Goal: Information Seeking & Learning: Understand process/instructions

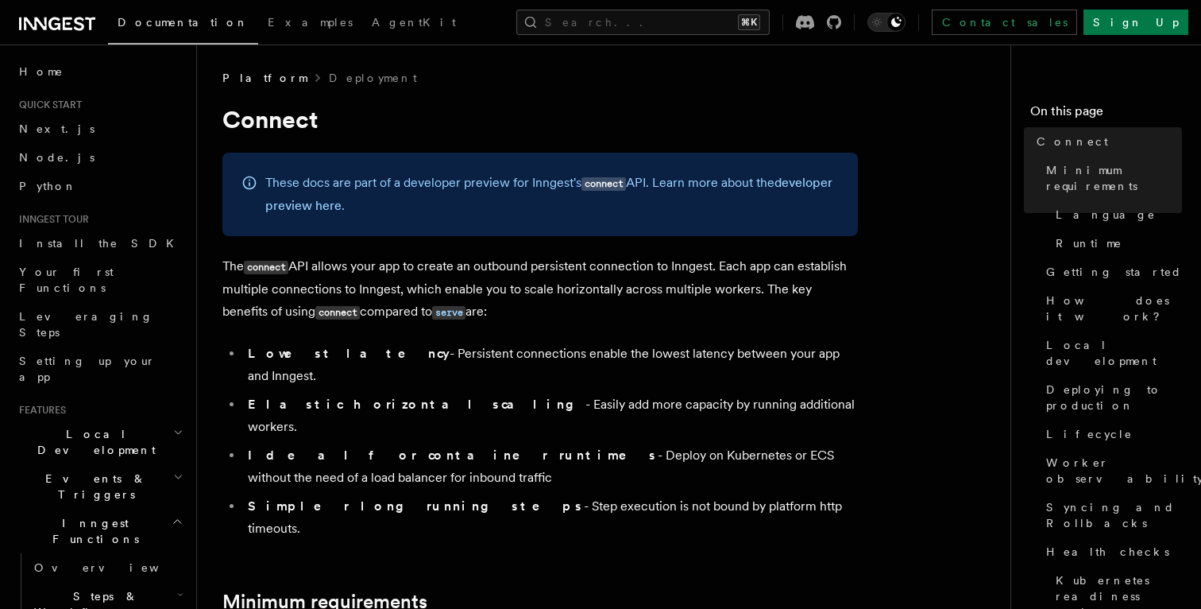
click at [610, 184] on code "connect" at bounding box center [604, 184] width 44 height 14
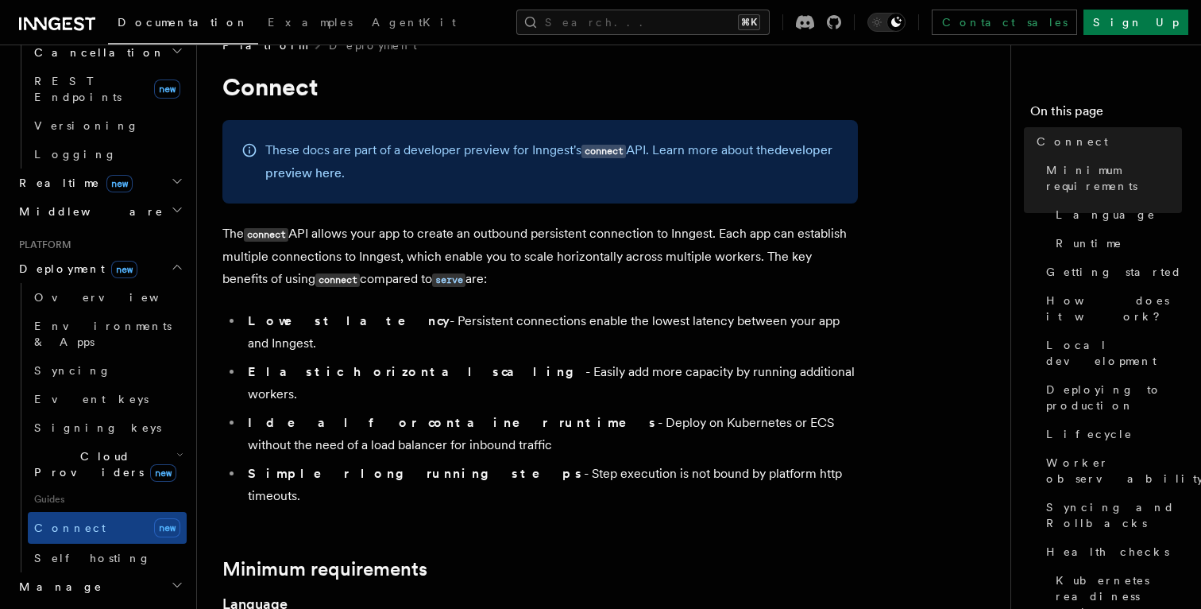
scroll to position [638, 0]
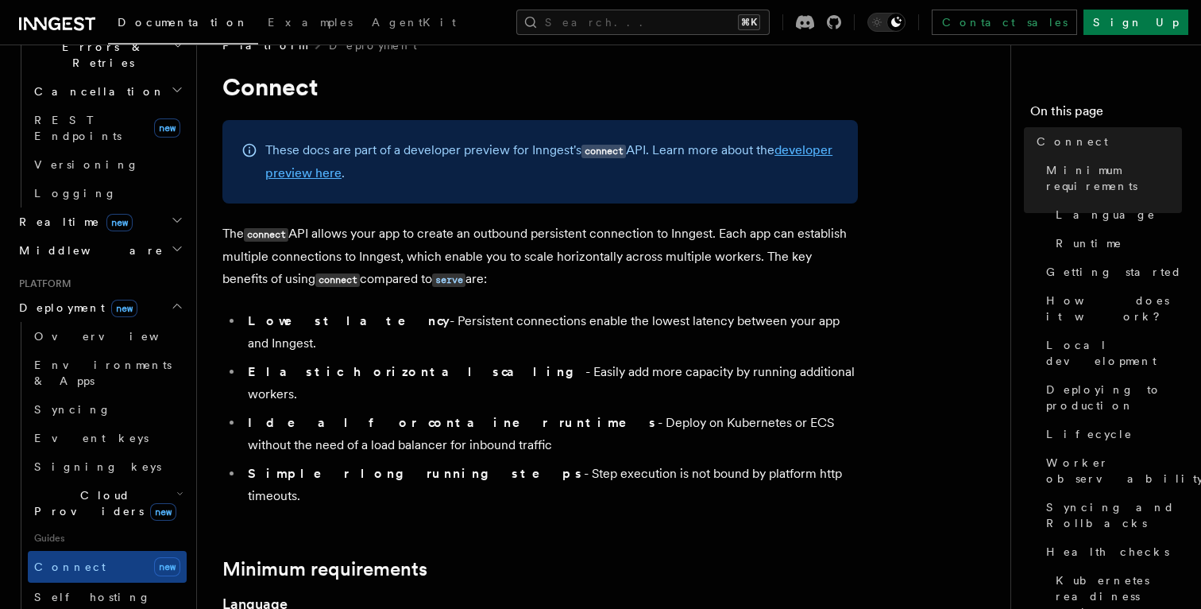
click at [353, 171] on link "developer preview here" at bounding box center [548, 161] width 567 height 38
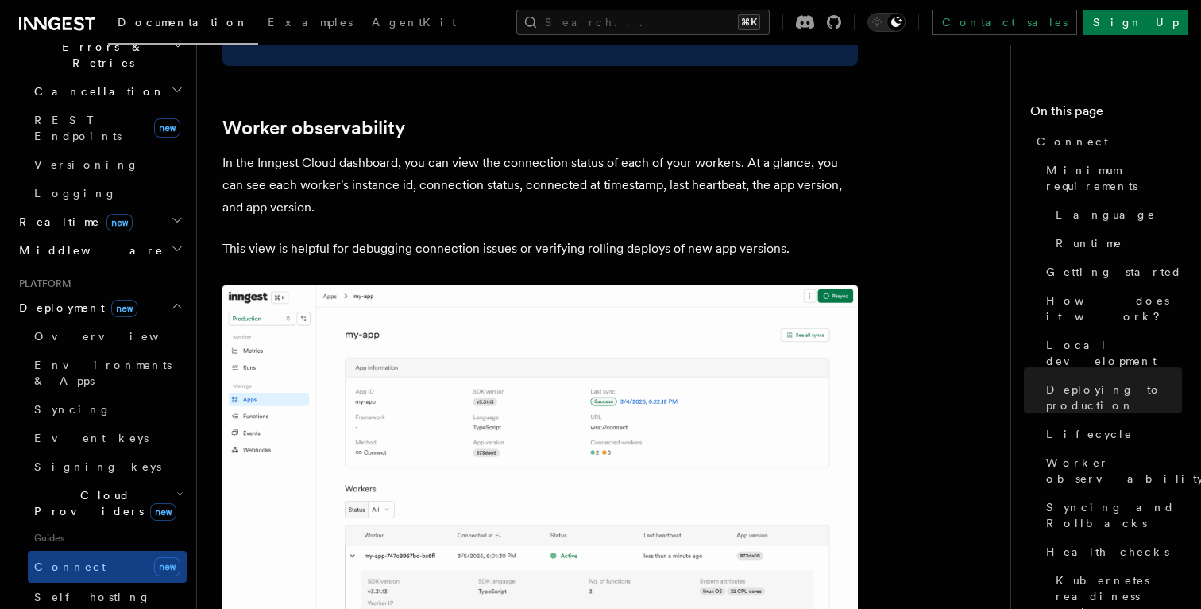
scroll to position [5512, 0]
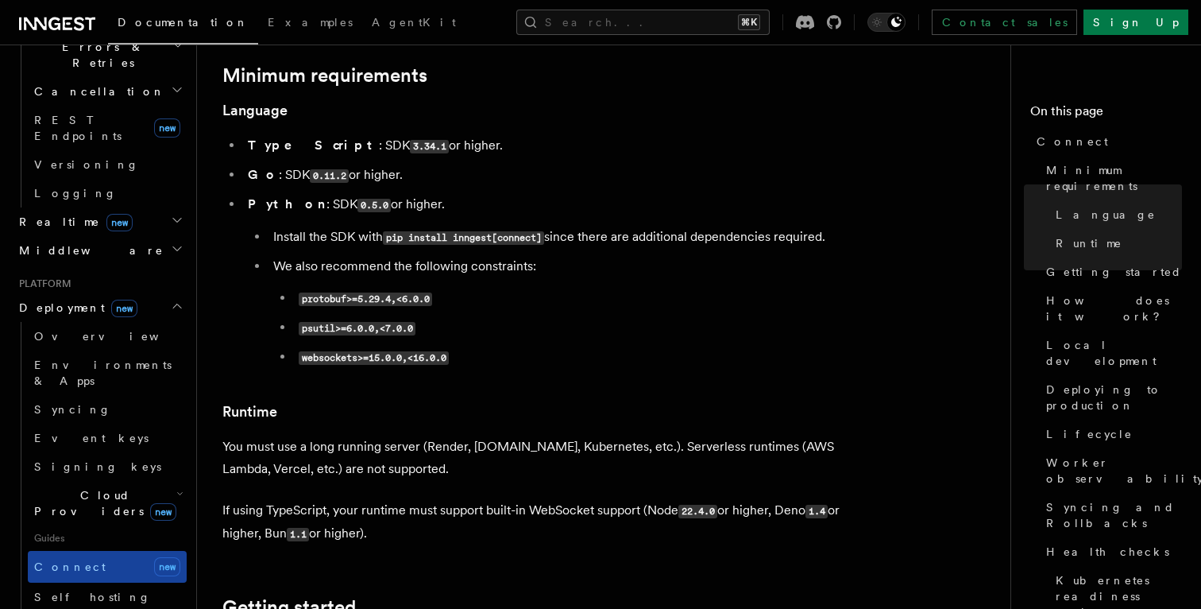
click at [76, 560] on span "Connect" at bounding box center [70, 566] width 72 height 13
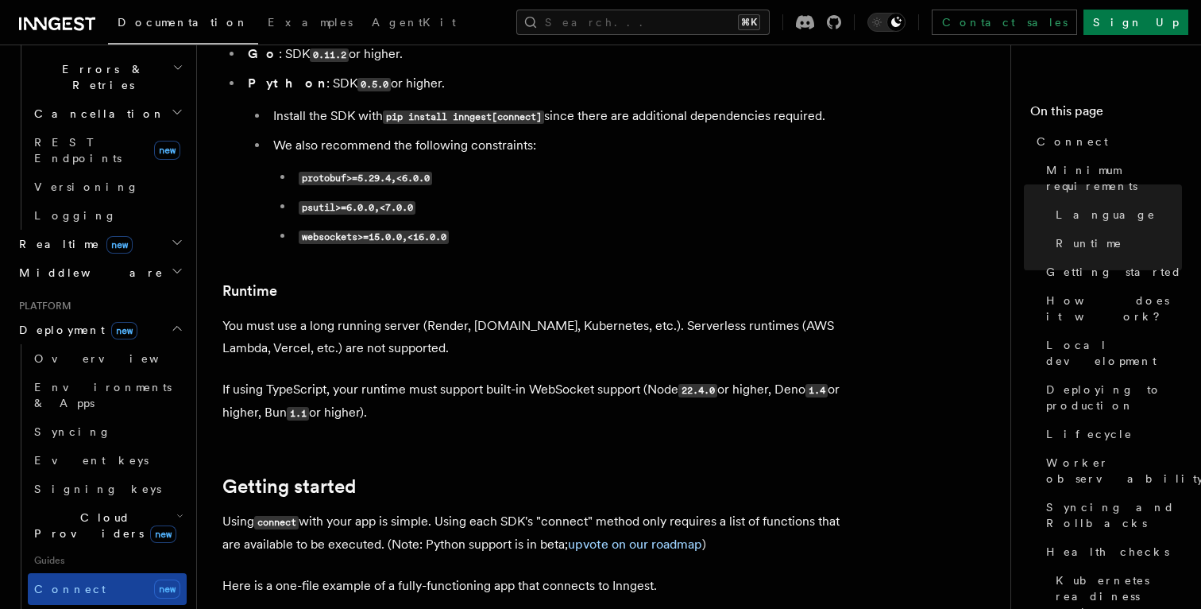
scroll to position [607, 0]
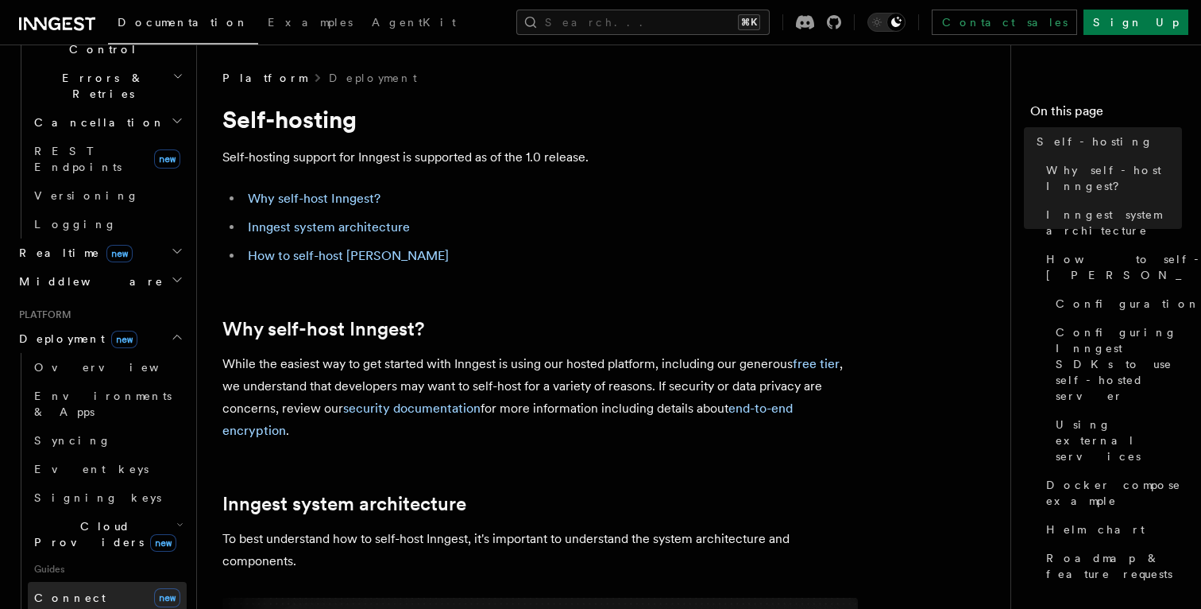
click at [104, 582] on link "Connect new" at bounding box center [107, 598] width 159 height 32
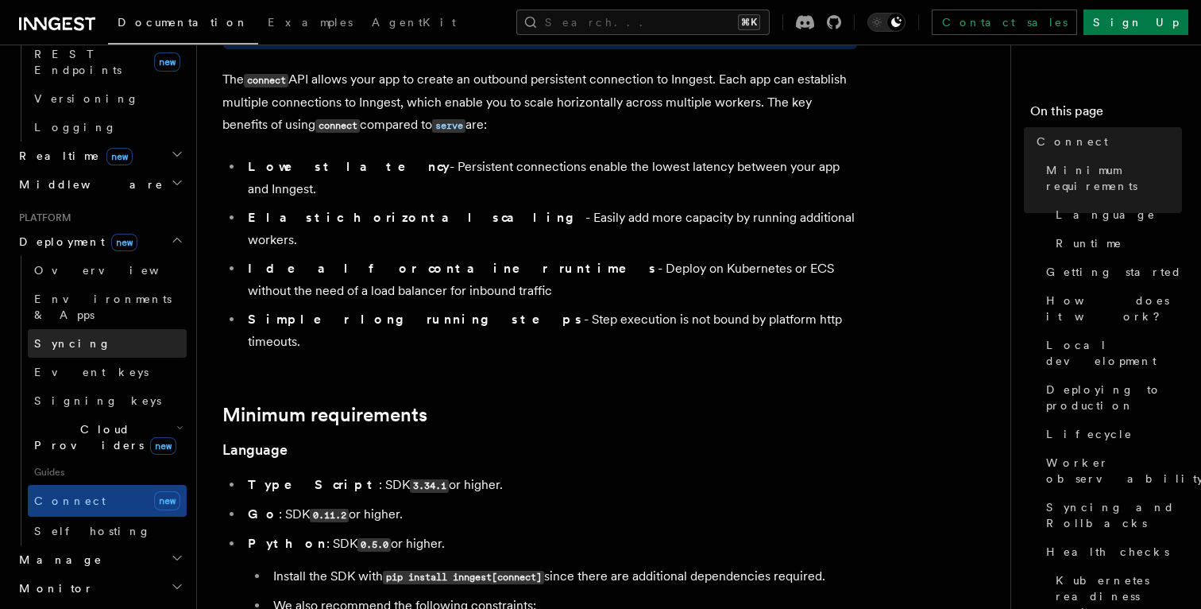
scroll to position [700, 0]
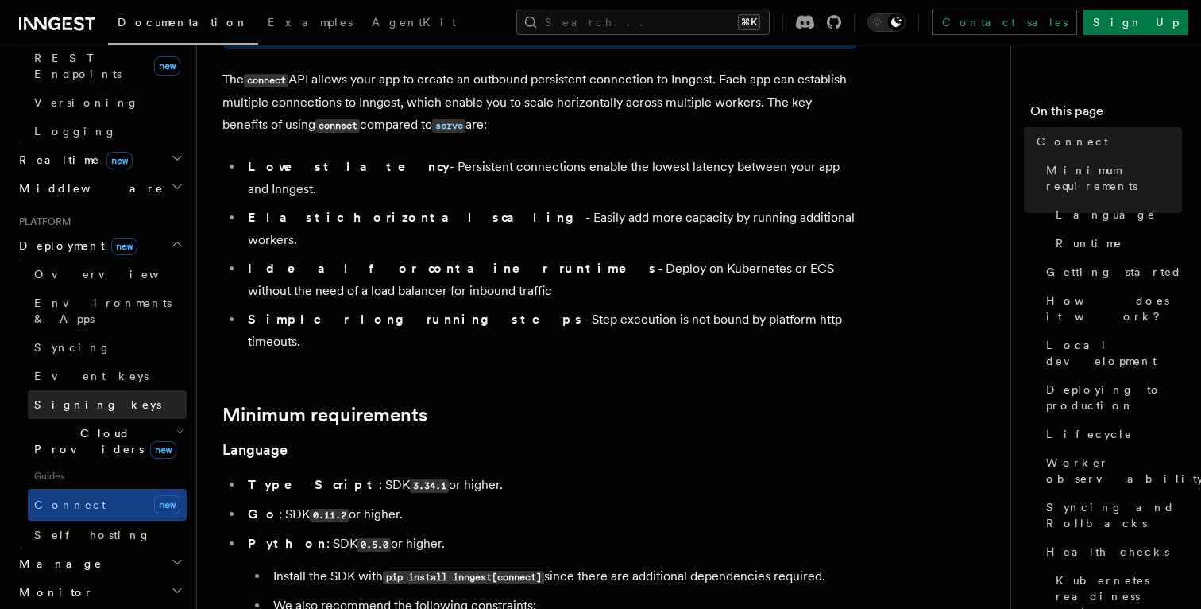
click at [181, 390] on link "Signing keys" at bounding box center [107, 404] width 159 height 29
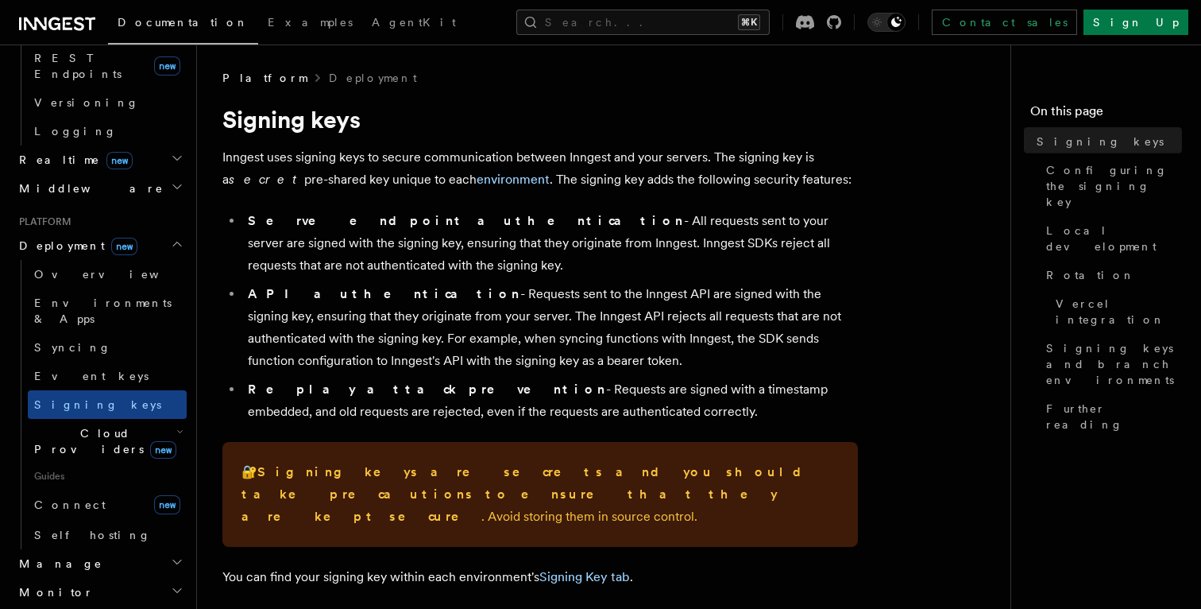
click at [181, 431] on icon "button" at bounding box center [180, 432] width 5 height 2
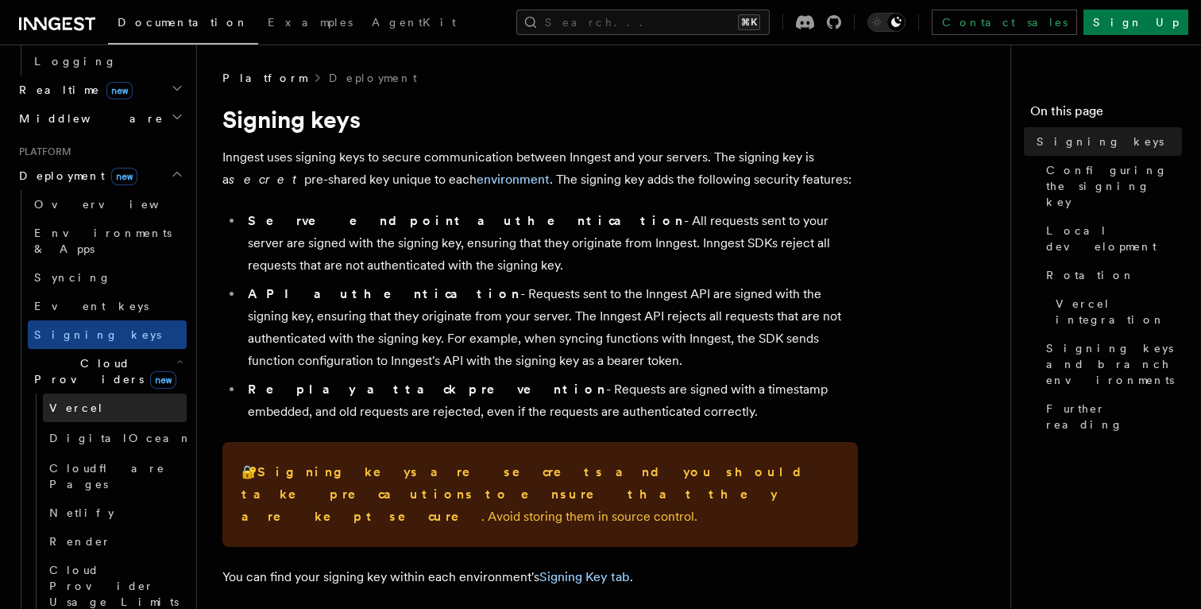
scroll to position [795, 0]
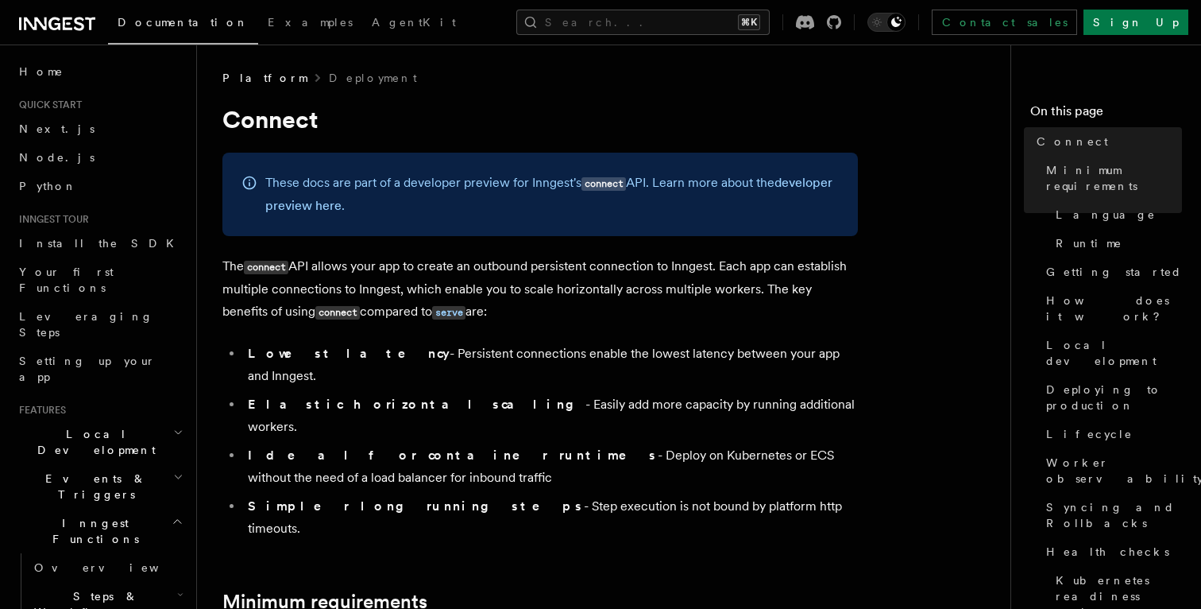
click at [543, 289] on p "The connect API allows your app to create an outbound persistent connection to …" at bounding box center [540, 289] width 636 height 68
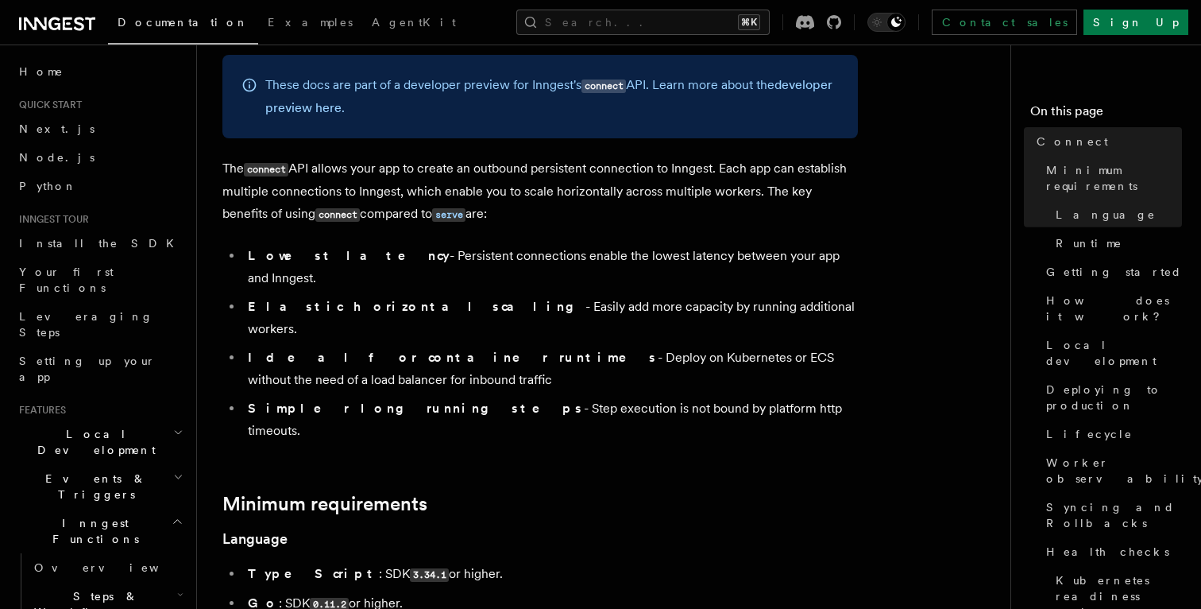
scroll to position [3, 0]
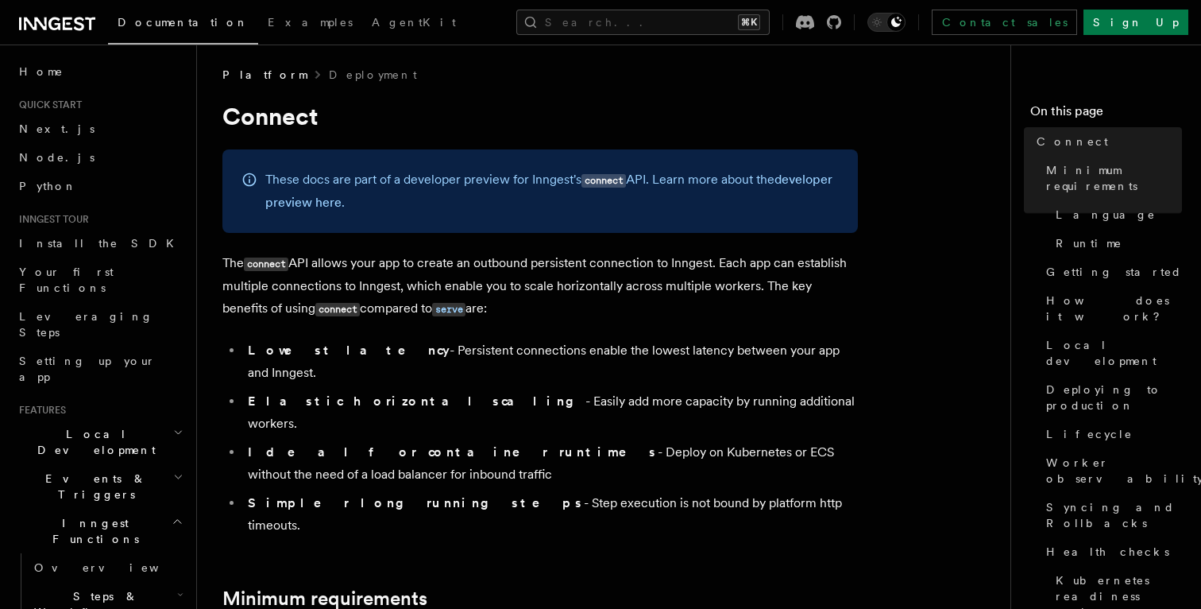
click at [69, 249] on span "Install the SDK" at bounding box center [101, 243] width 164 height 13
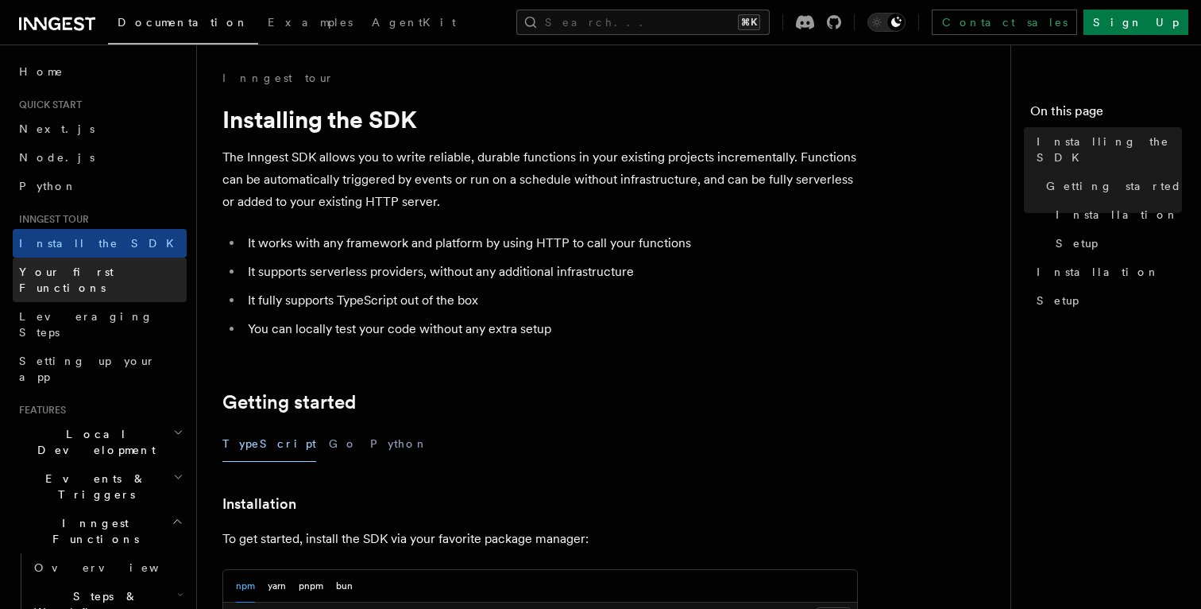
click at [83, 265] on span "Your first Functions" at bounding box center [66, 279] width 95 height 29
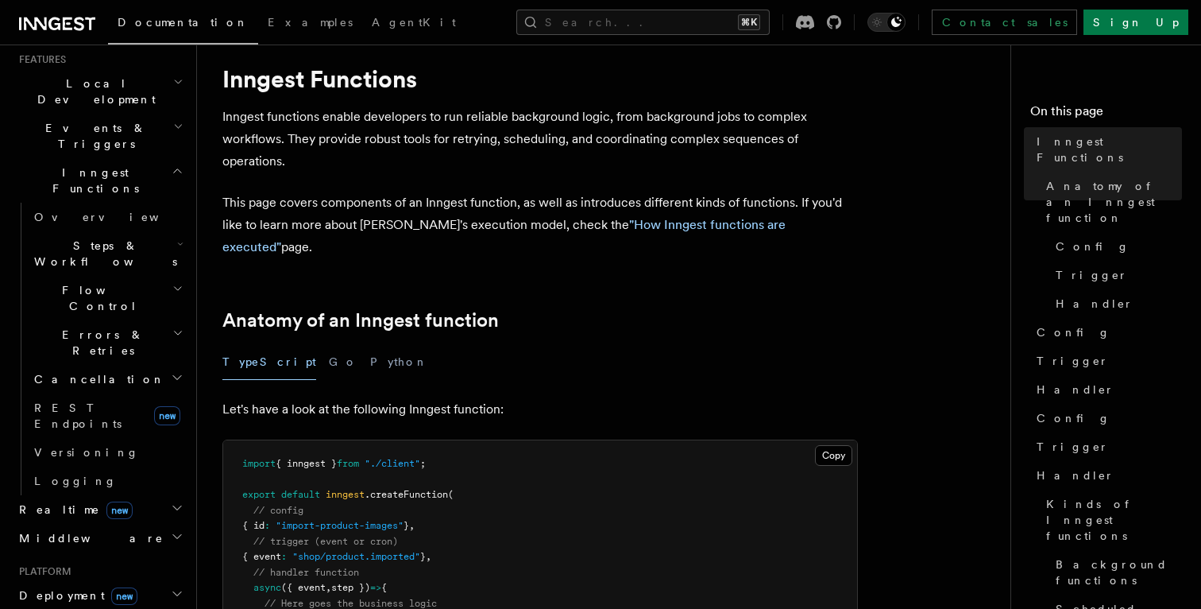
scroll to position [311, 0]
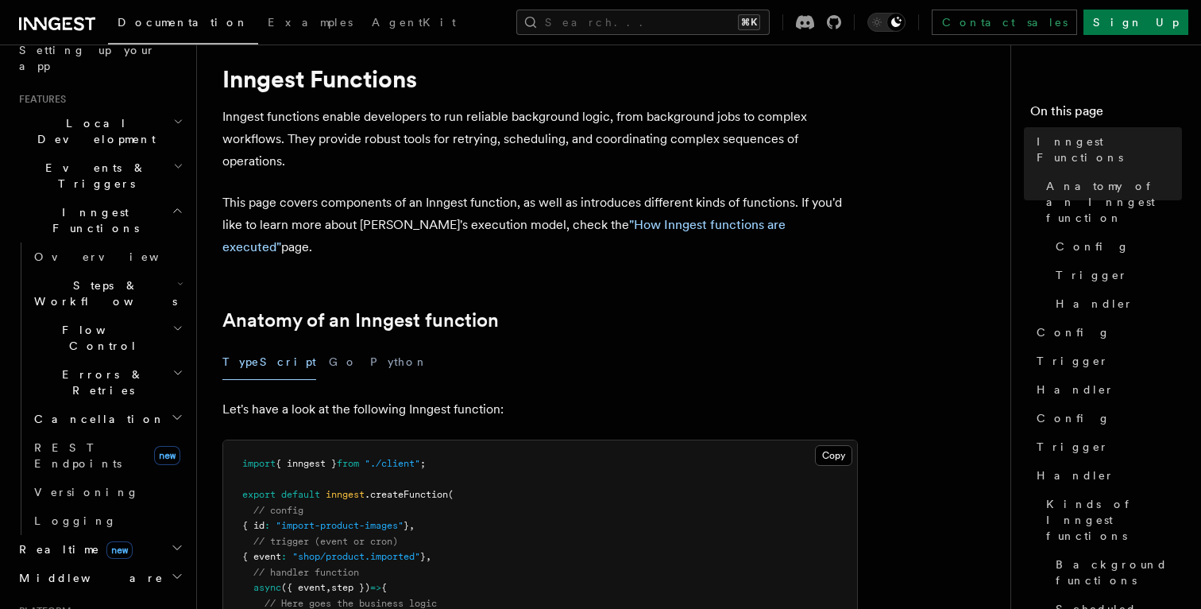
click at [90, 563] on h2 "Middleware" at bounding box center [100, 577] width 174 height 29
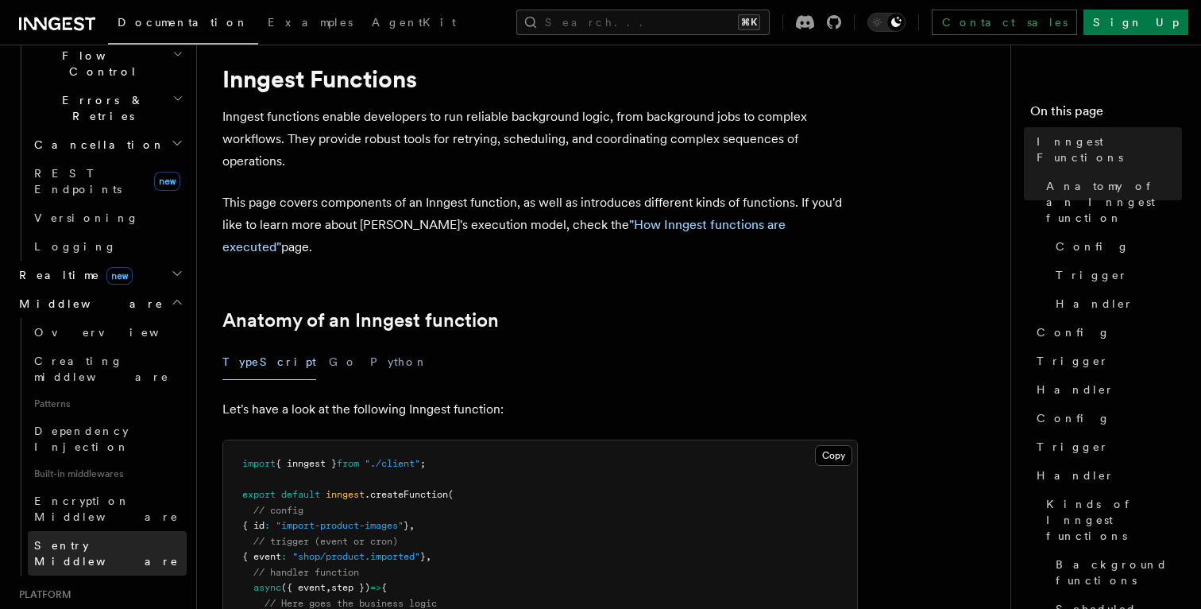
scroll to position [590, 0]
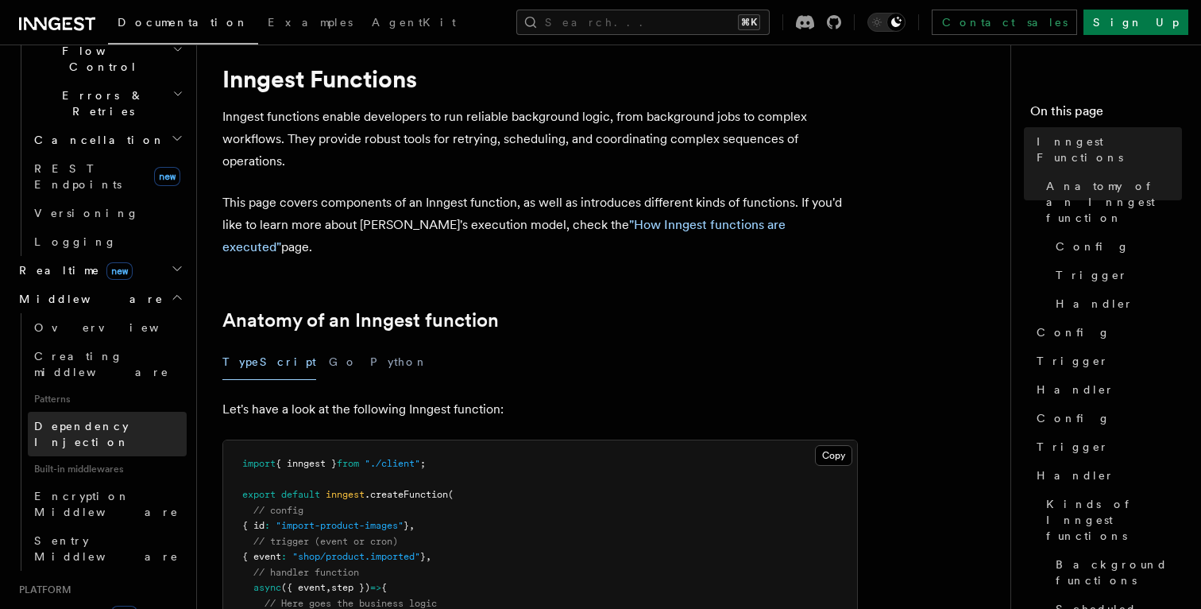
click at [128, 412] on link "Dependency Injection" at bounding box center [107, 434] width 159 height 44
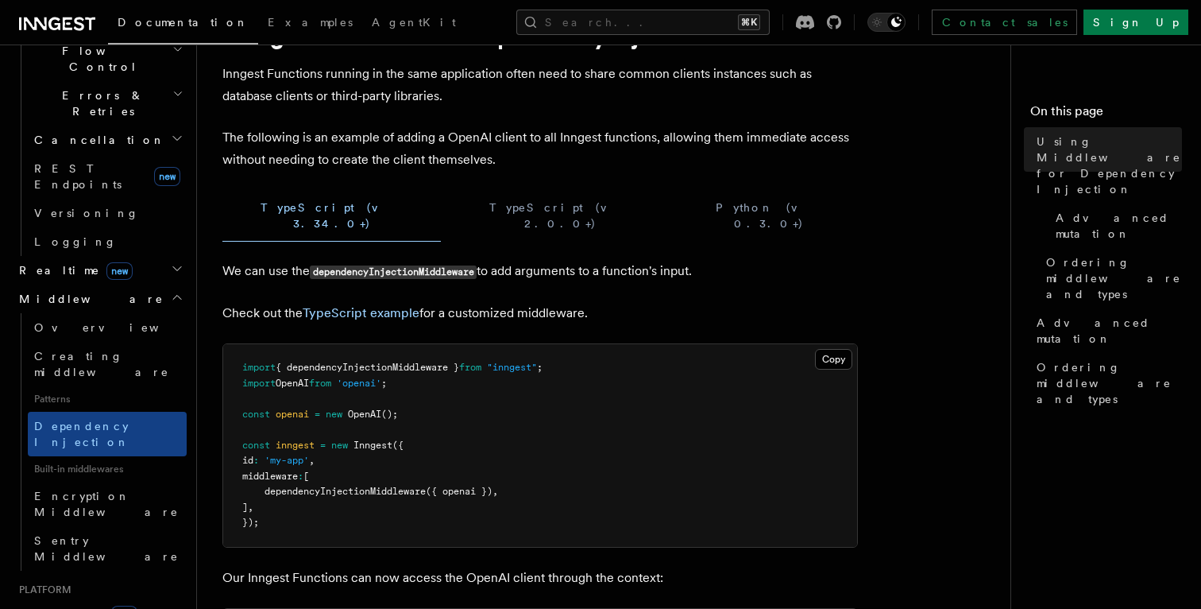
scroll to position [93, 0]
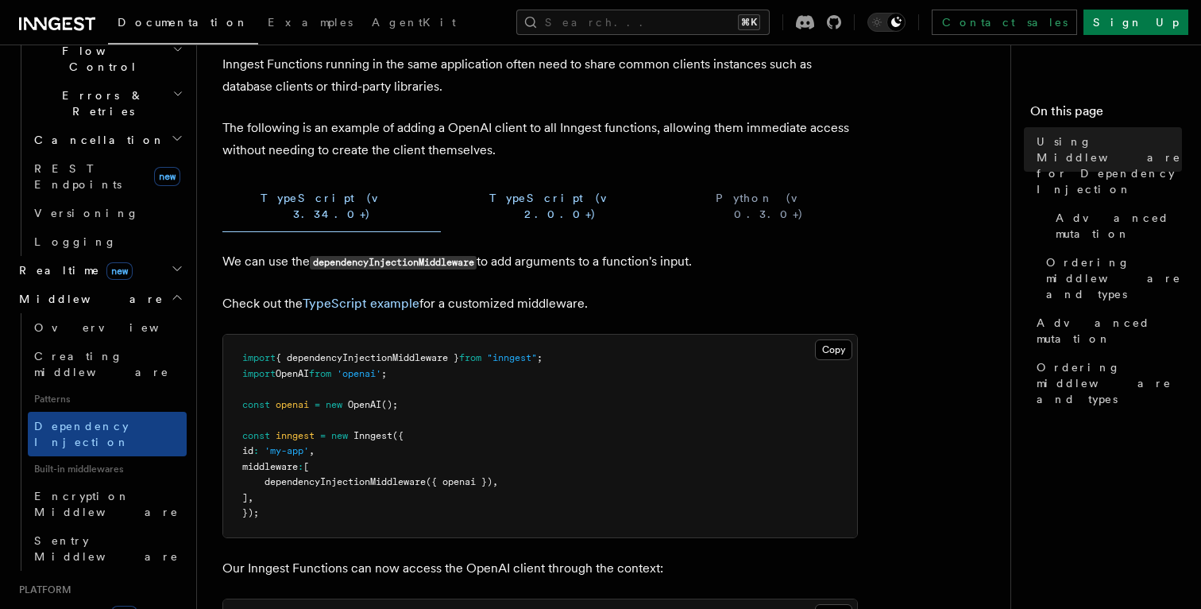
click at [454, 195] on button "TypeScript (v 2.0.0+)" at bounding box center [561, 206] width 214 height 52
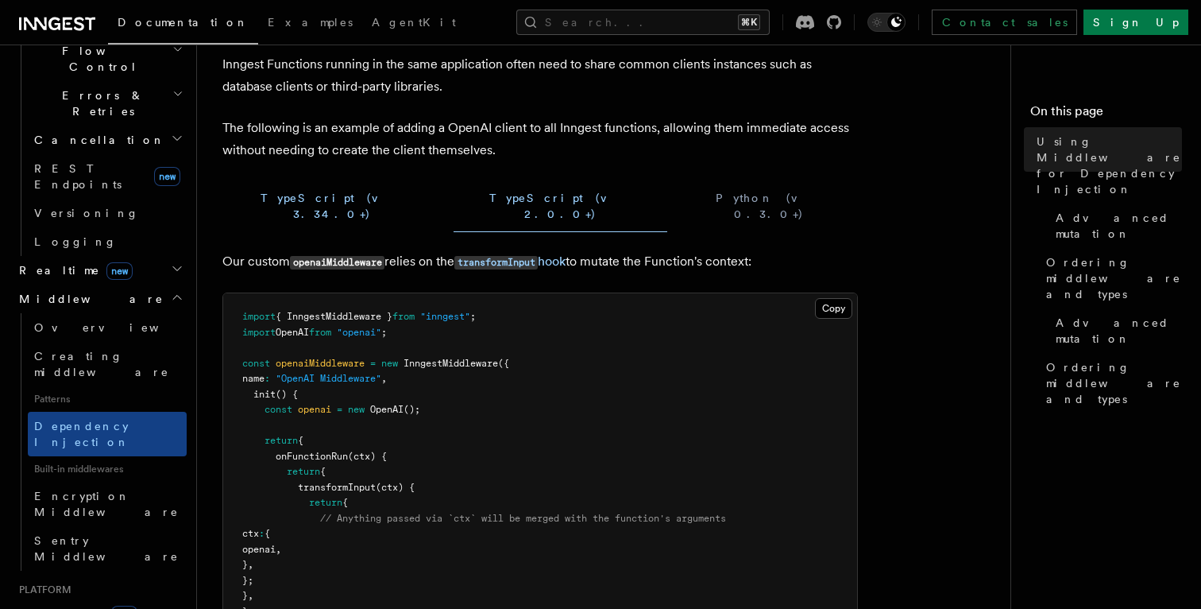
click at [305, 193] on button "TypeScript (v 3.34.0+)" at bounding box center [331, 206] width 218 height 52
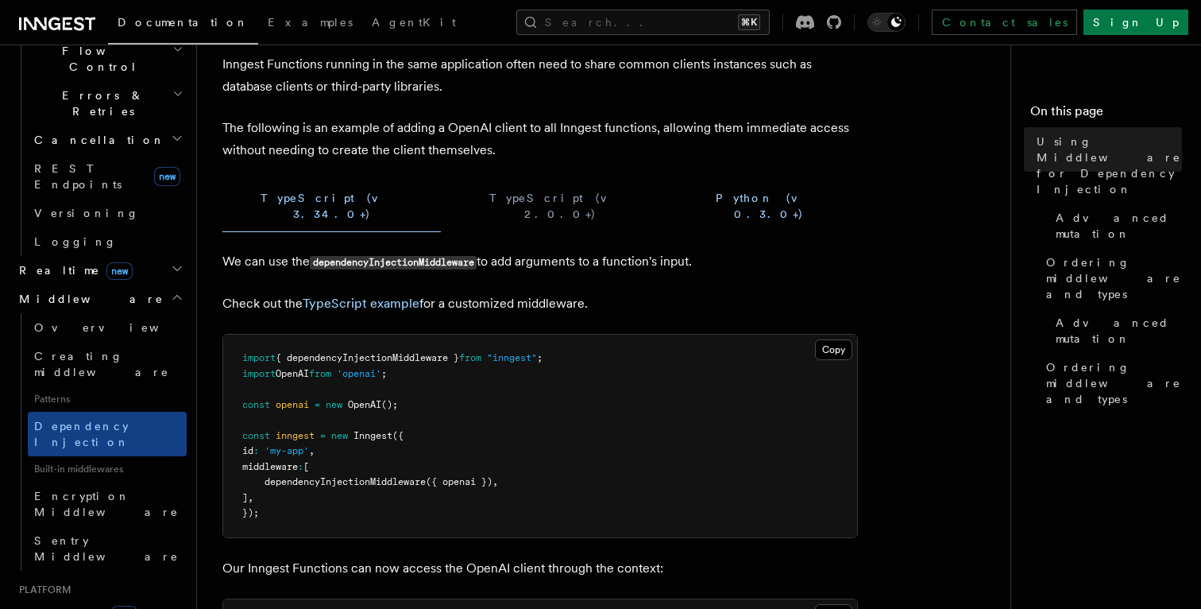
click at [680, 194] on button "Python (v 0.3.0+)" at bounding box center [769, 206] width 178 height 52
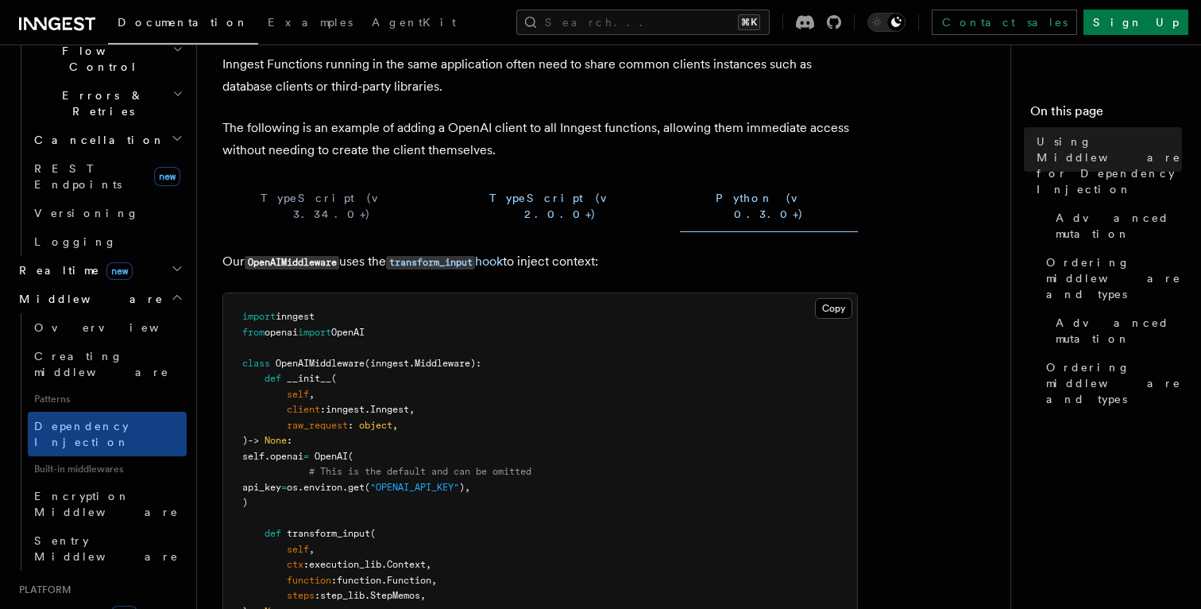
click at [454, 196] on button "TypeScript (v 2.0.0+)" at bounding box center [561, 206] width 214 height 52
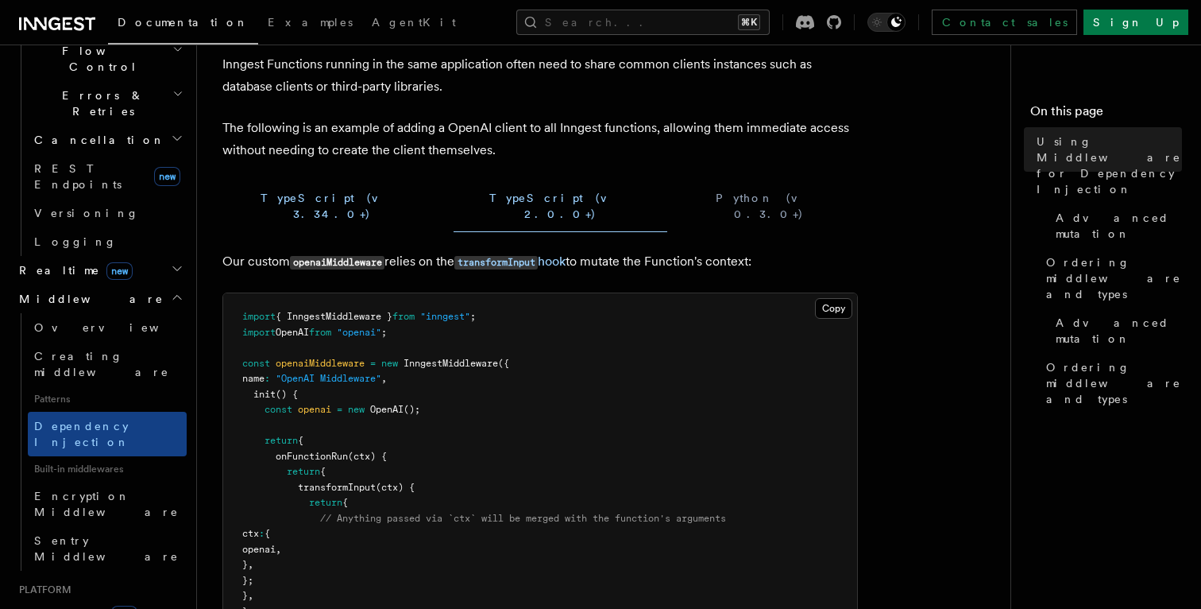
click at [262, 196] on button "TypeScript (v 3.34.0+)" at bounding box center [331, 206] width 218 height 52
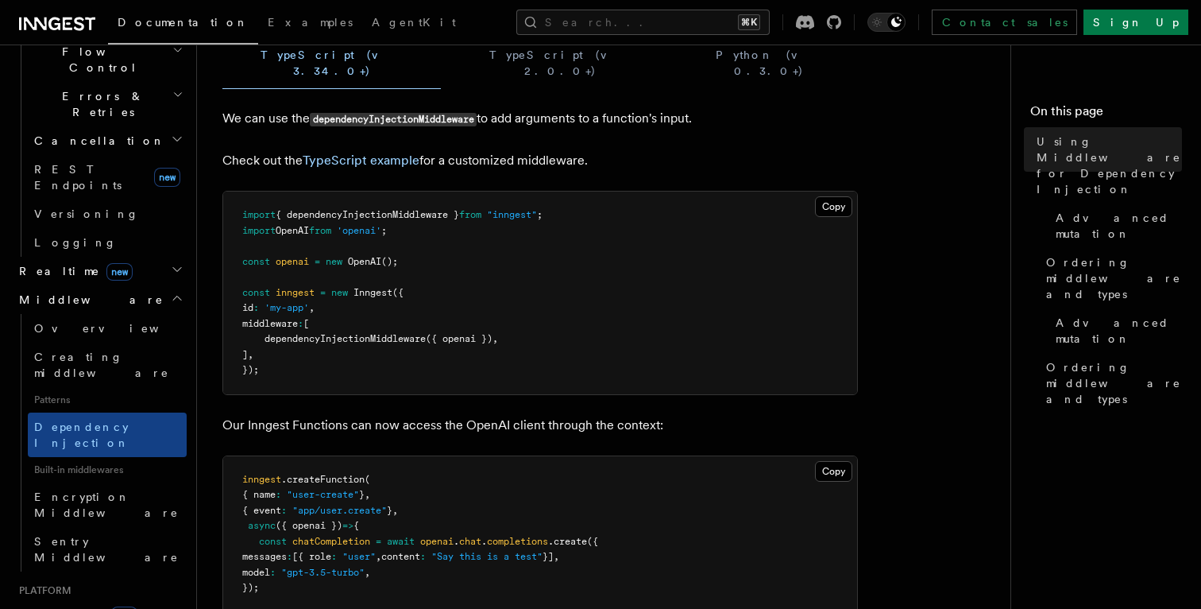
scroll to position [528, 0]
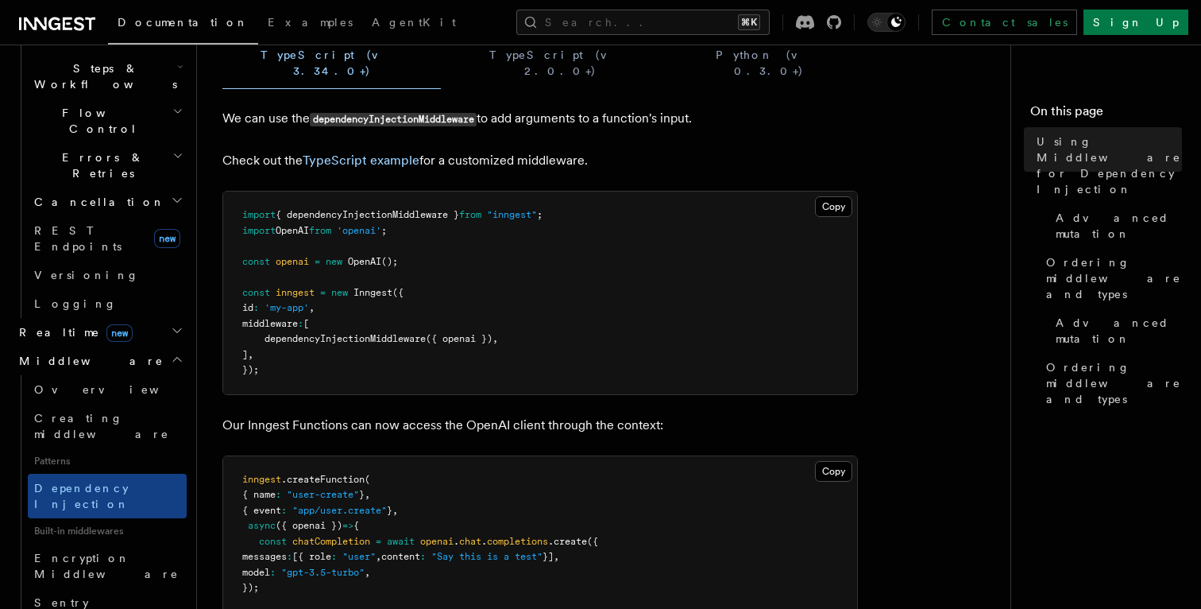
click at [143, 318] on h2 "Realtime new" at bounding box center [100, 332] width 174 height 29
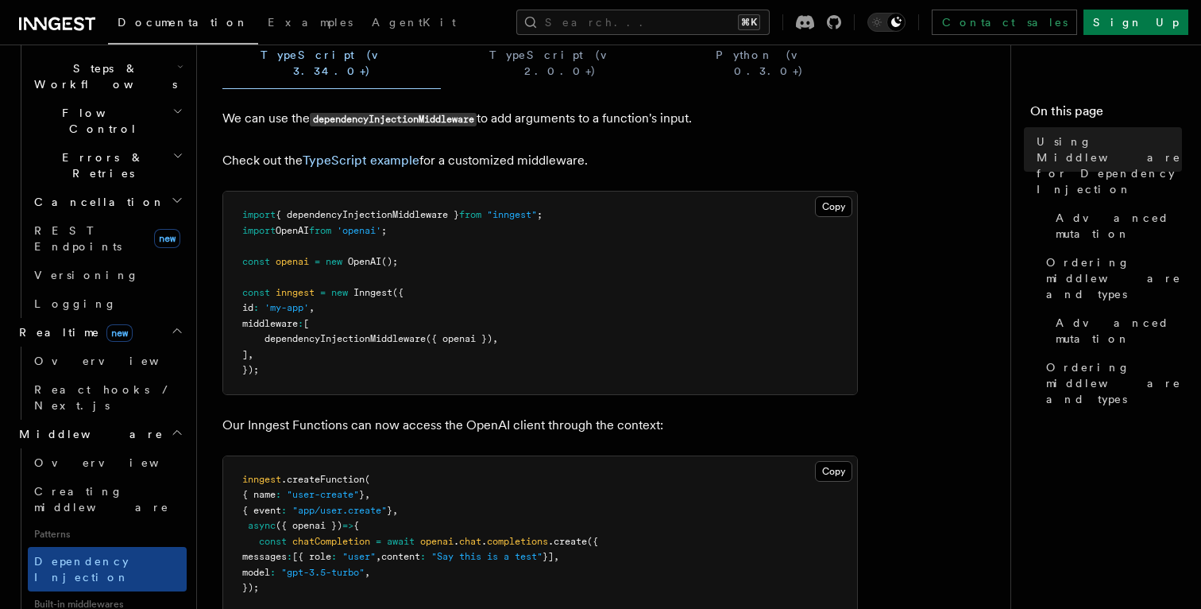
click at [145, 318] on h2 "Realtime new" at bounding box center [100, 332] width 174 height 29
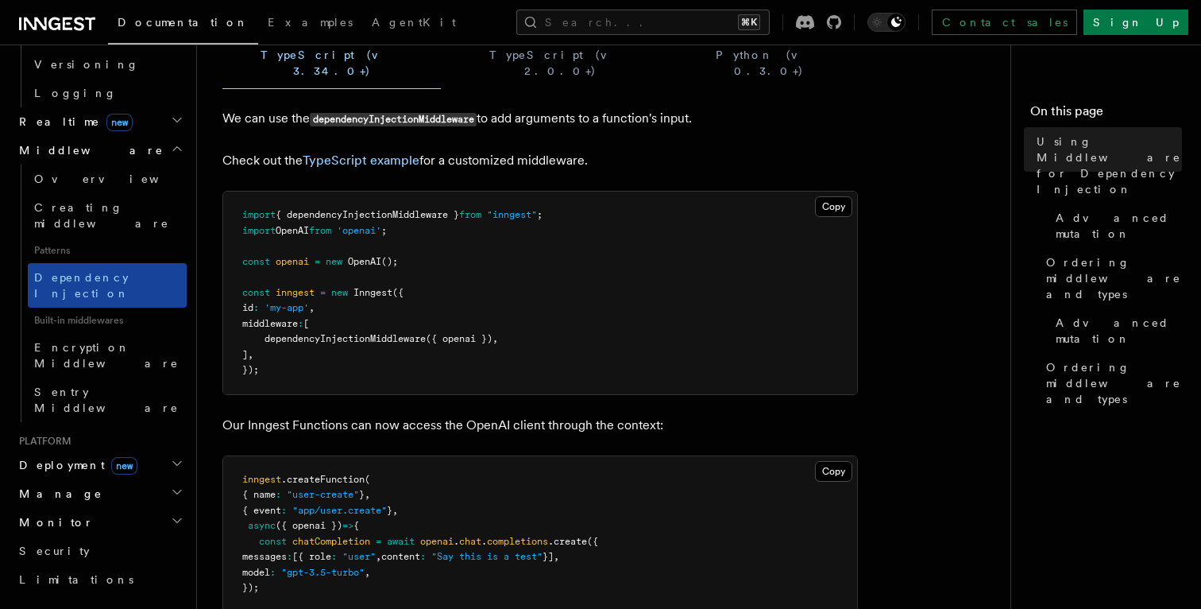
scroll to position [749, 0]
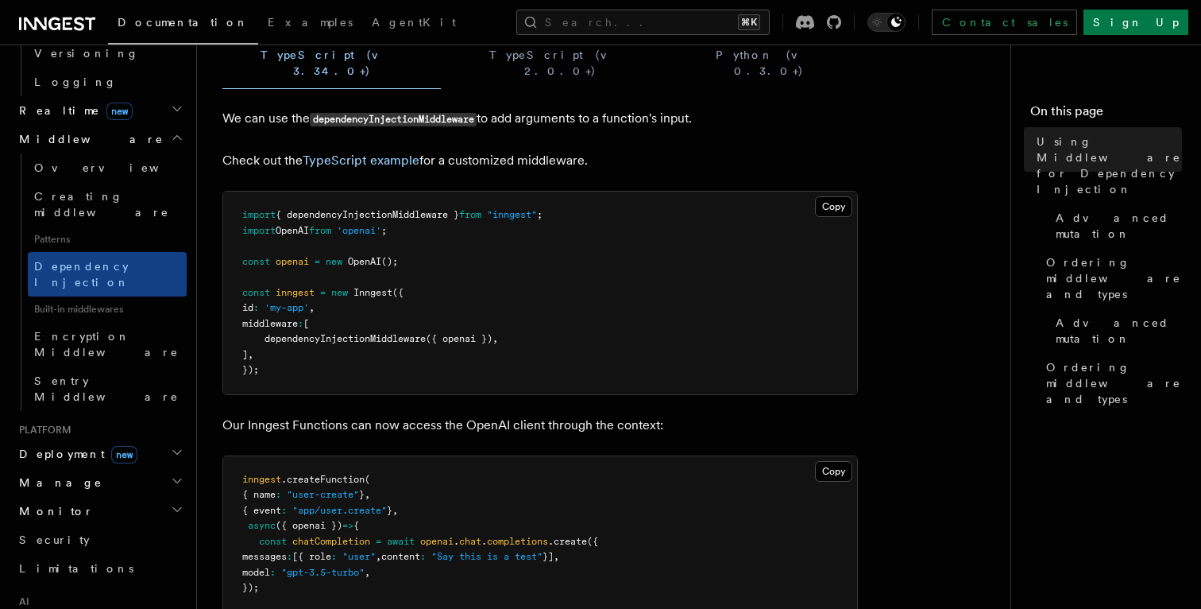
click at [163, 439] on h2 "Deployment new" at bounding box center [100, 453] width 174 height 29
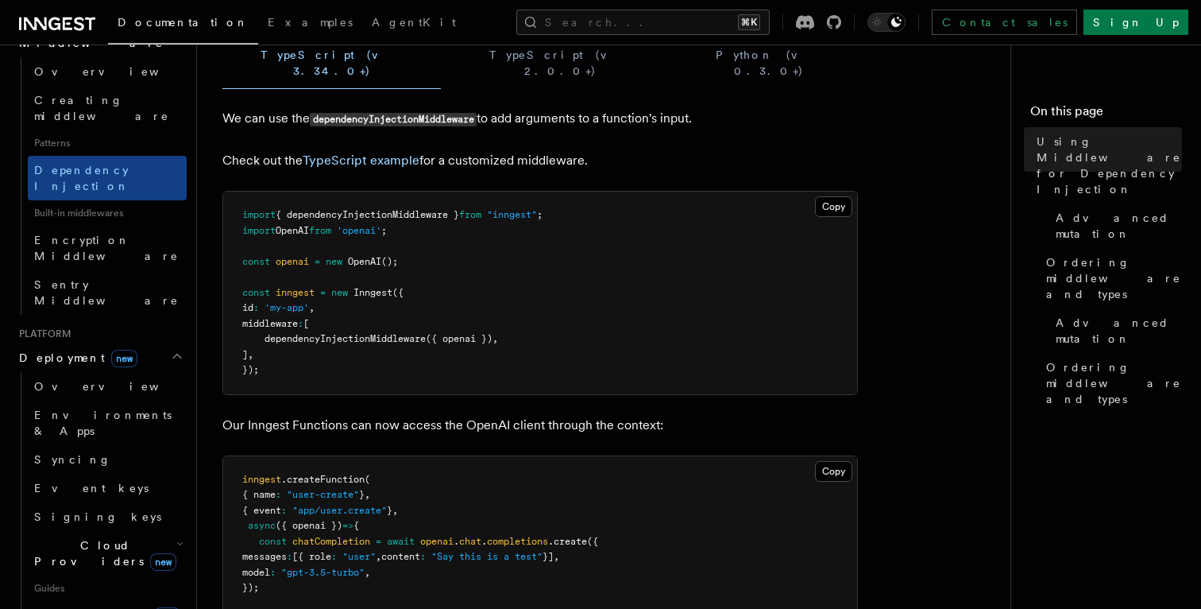
scroll to position [849, 0]
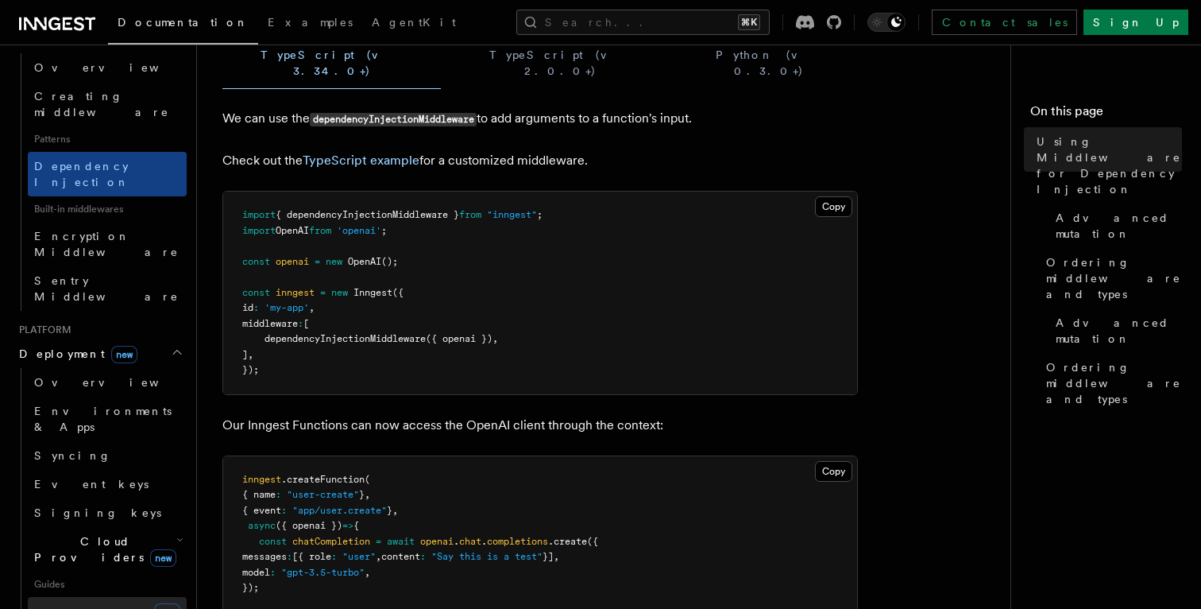
click at [111, 597] on link "Connect new" at bounding box center [107, 613] width 159 height 32
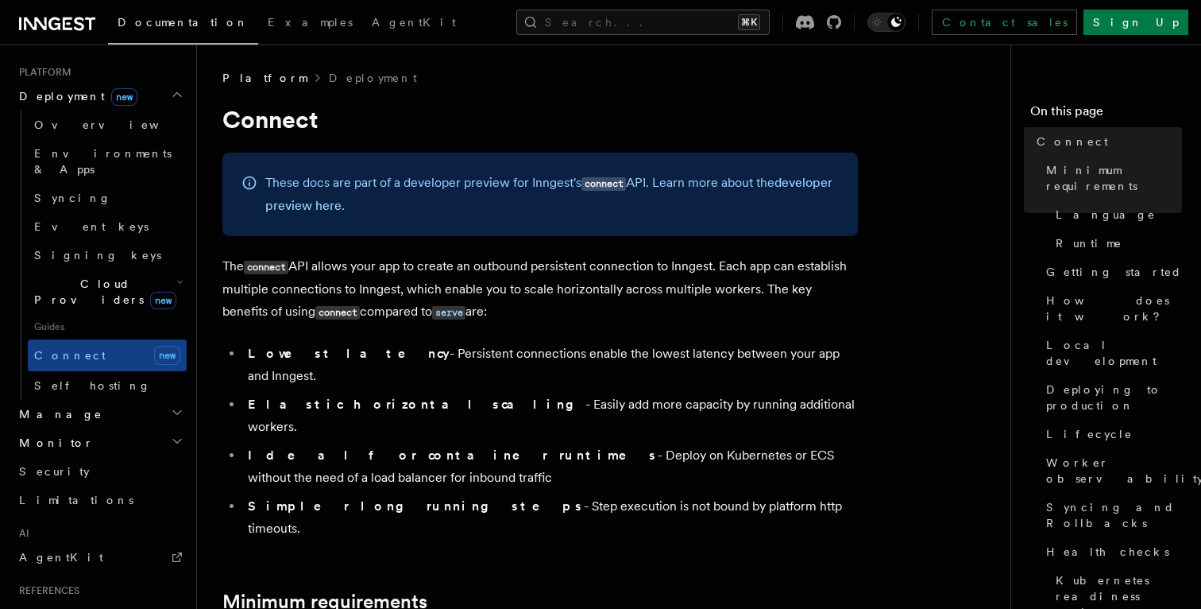
click at [617, 185] on code "connect" at bounding box center [604, 184] width 44 height 14
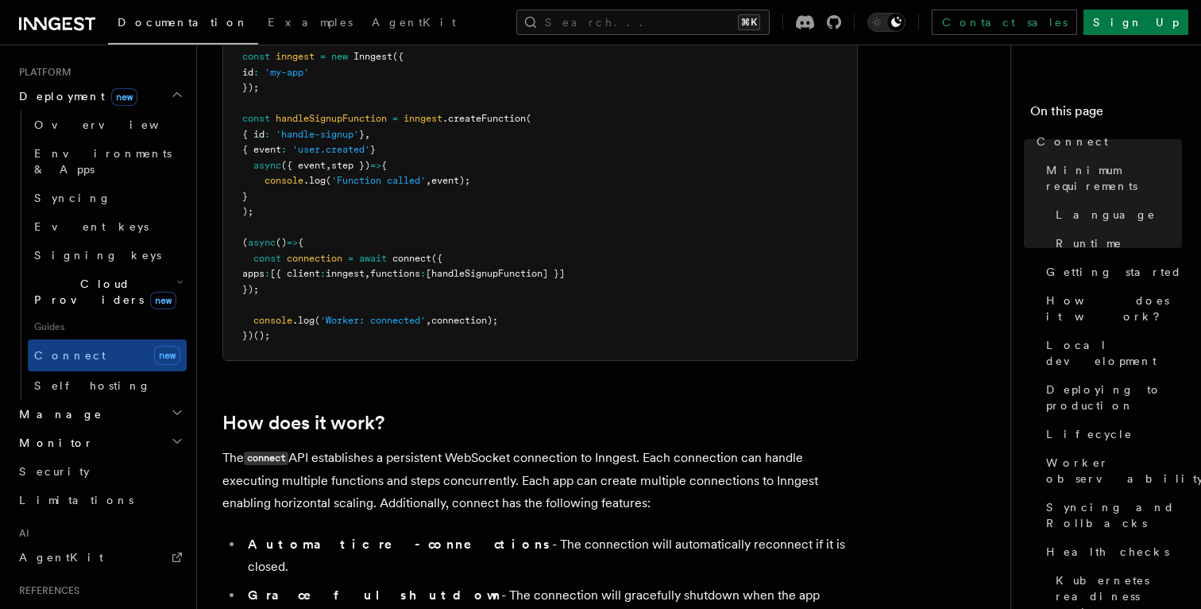
scroll to position [2119, 0]
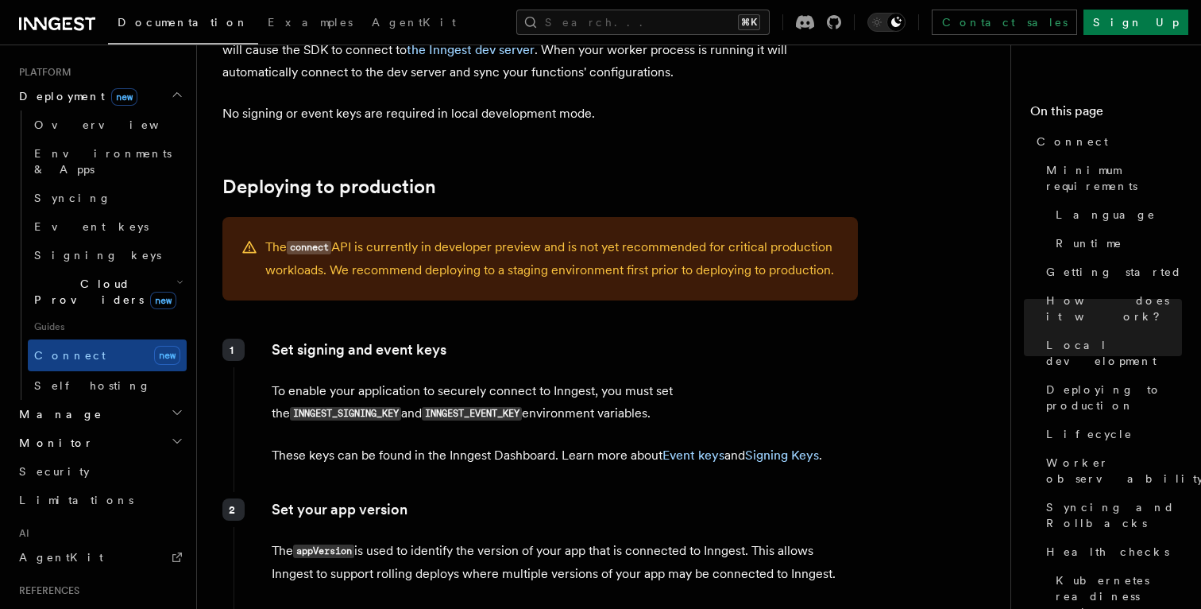
drag, startPoint x: 260, startPoint y: 166, endPoint x: 854, endPoint y: 193, distance: 594.9
click at [854, 217] on div "The connect API is currently in developer preview and is not yet recommended fo…" at bounding box center [540, 258] width 636 height 83
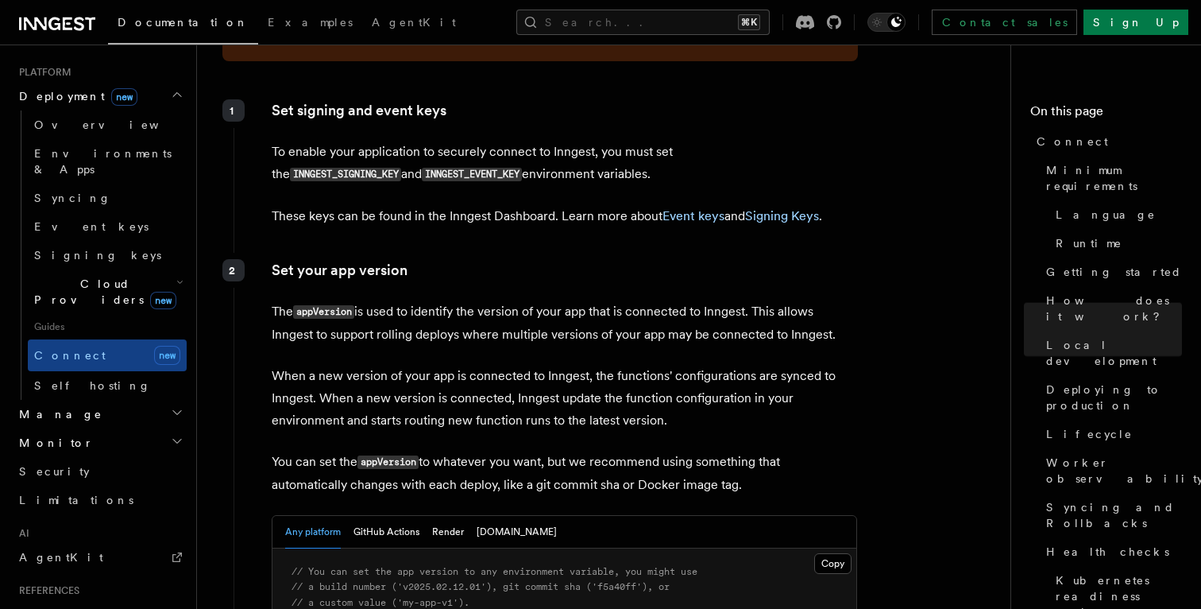
scroll to position [2445, 0]
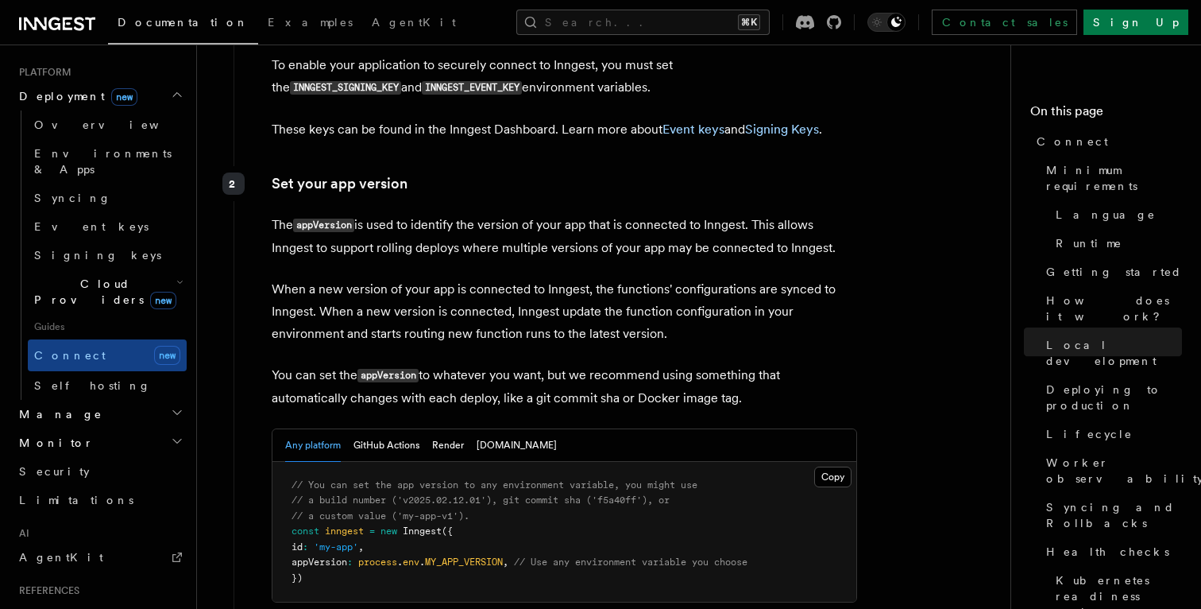
click at [462, 214] on p "The appVersion is used to identify the version of your app that is connected to…" at bounding box center [565, 236] width 586 height 45
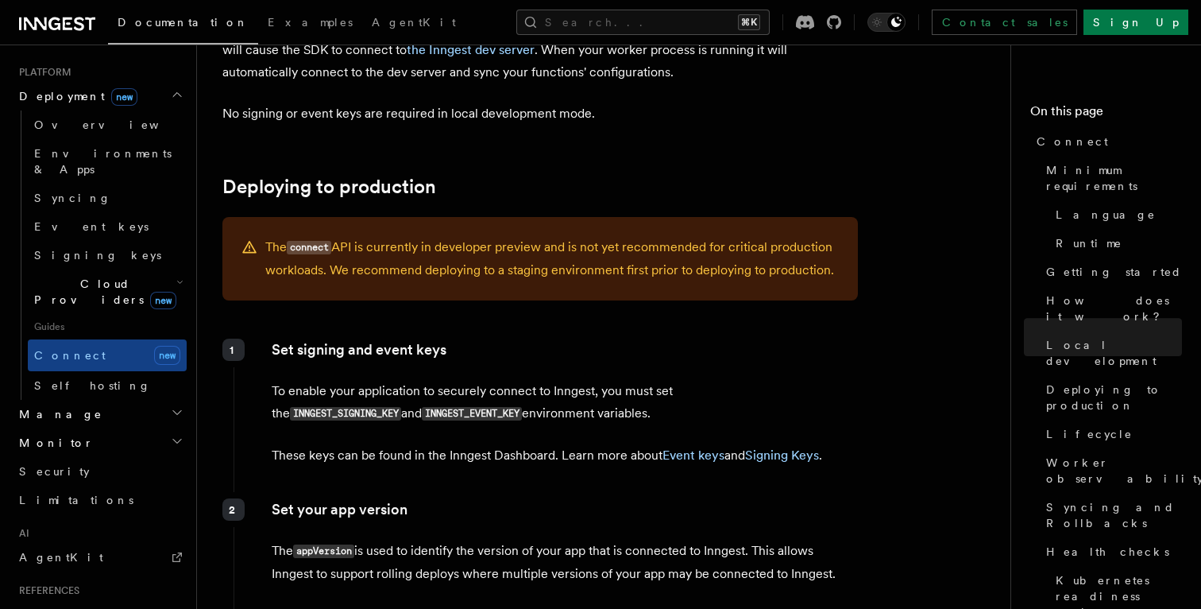
scroll to position [2096, 0]
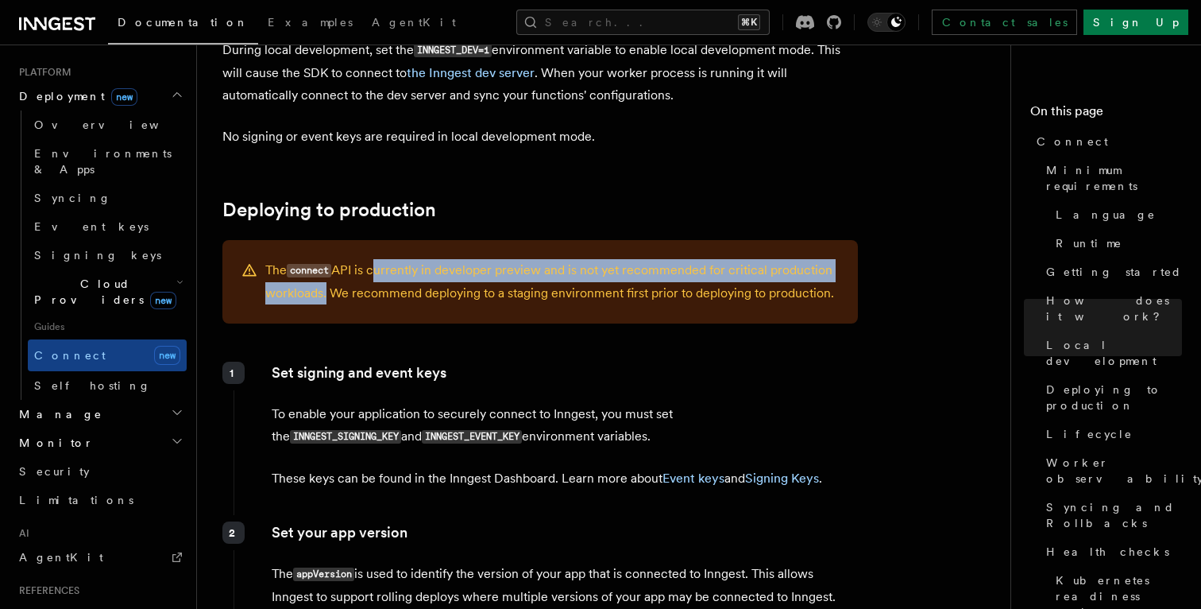
drag, startPoint x: 374, startPoint y: 187, endPoint x: 323, endPoint y: 206, distance: 54.0
click at [323, 259] on p "The connect API is currently in developer preview and is not yet recommended fo…" at bounding box center [552, 281] width 574 height 45
copy p "currently in developer preview and is not yet recommended for critical producti…"
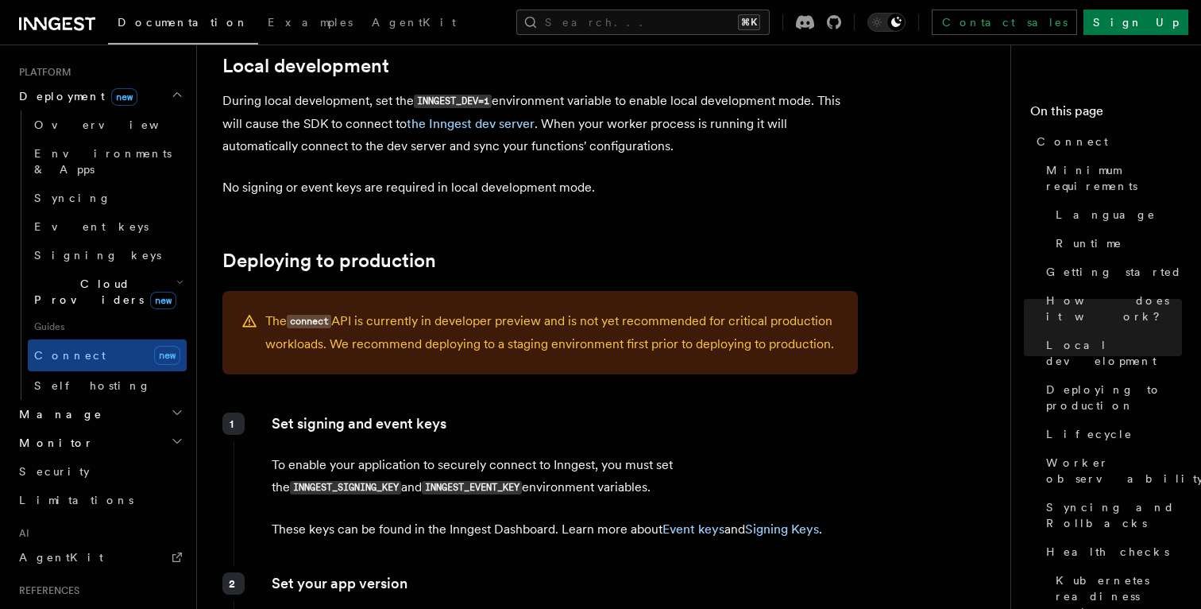
scroll to position [2048, 0]
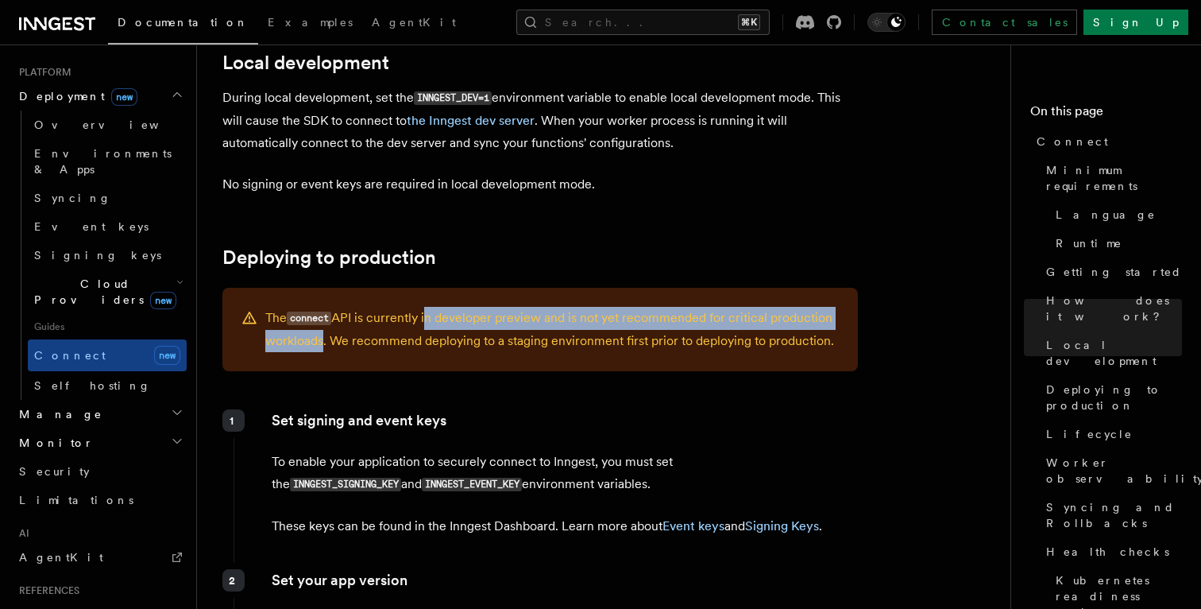
drag, startPoint x: 426, startPoint y: 236, endPoint x: 320, endPoint y: 256, distance: 107.5
click at [320, 307] on p "The connect API is currently in developer preview and is not yet recommended fo…" at bounding box center [552, 329] width 574 height 45
drag, startPoint x: 323, startPoint y: 257, endPoint x: 425, endPoint y: 226, distance: 107.1
click at [425, 307] on p "The connect API is currently in developer preview and is not yet recommended fo…" at bounding box center [552, 329] width 574 height 45
copy p "in developer preview and is not yet recommended for critical production workloa…"
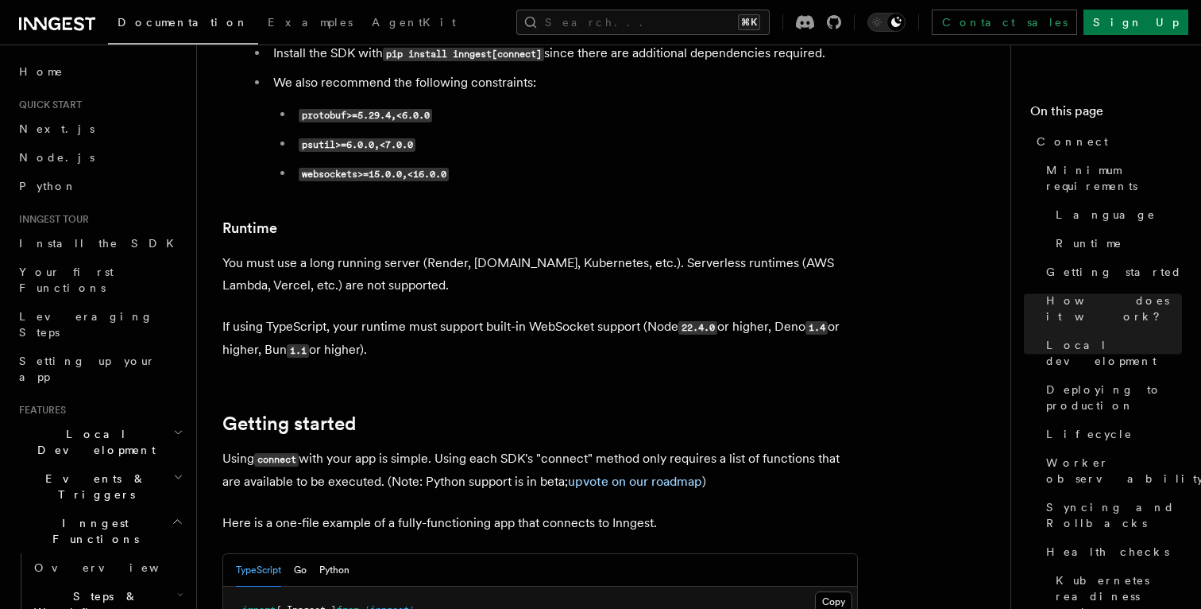
scroll to position [233, 0]
